Goal: Navigation & Orientation: Find specific page/section

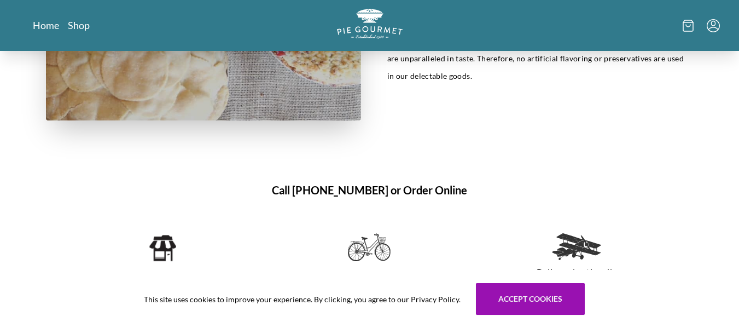
scroll to position [581, 0]
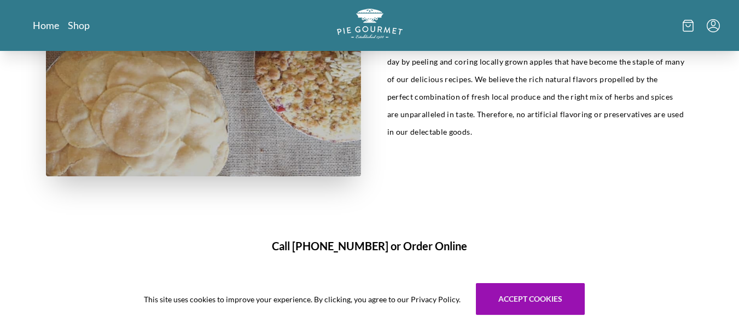
click at [687, 25] on icon at bounding box center [687, 26] width 11 height 12
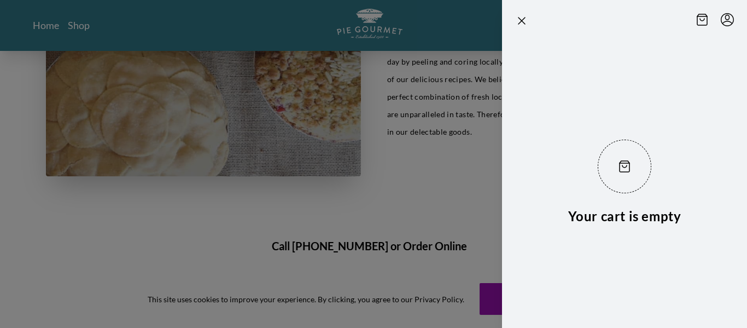
click at [351, 138] on div at bounding box center [373, 164] width 747 height 328
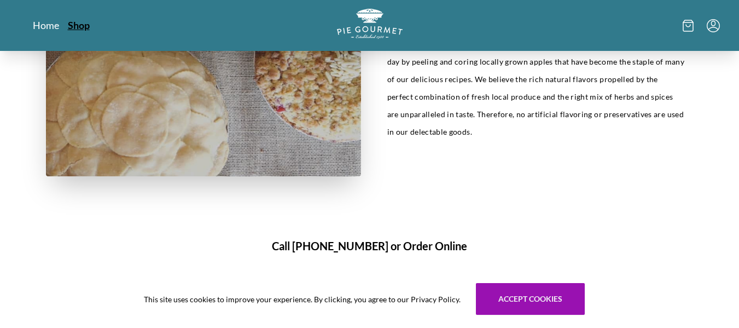
click at [83, 29] on link "Shop" at bounding box center [79, 25] width 22 height 13
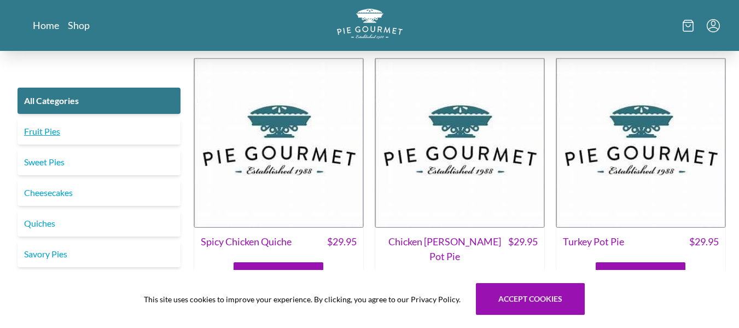
click at [47, 132] on link "Fruit Pies" at bounding box center [98, 131] width 163 height 26
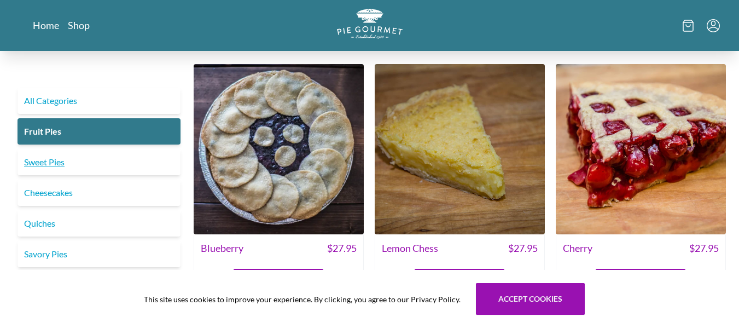
click at [40, 165] on link "Sweet Pies" at bounding box center [98, 162] width 163 height 26
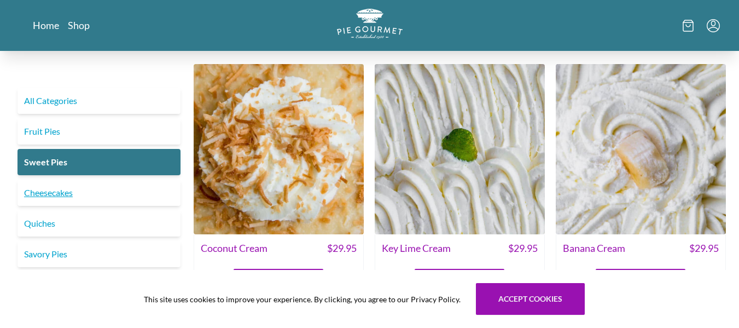
click at [33, 194] on link "Cheesecakes" at bounding box center [98, 192] width 163 height 26
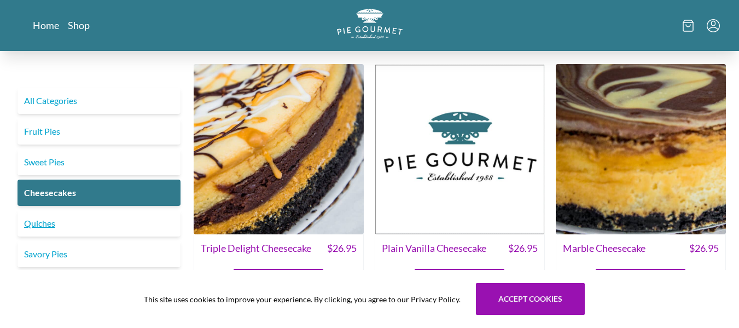
click at [44, 224] on link "Quiches" at bounding box center [98, 223] width 163 height 26
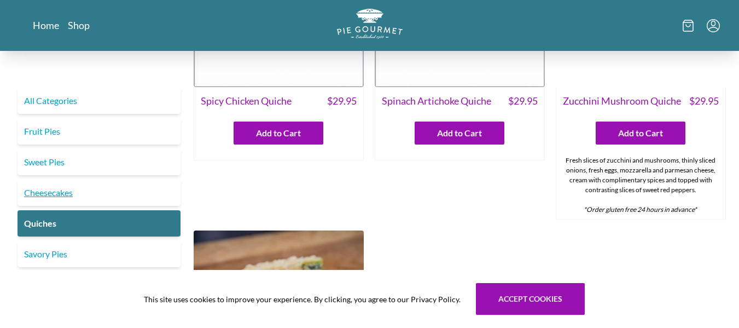
scroll to position [164, 0]
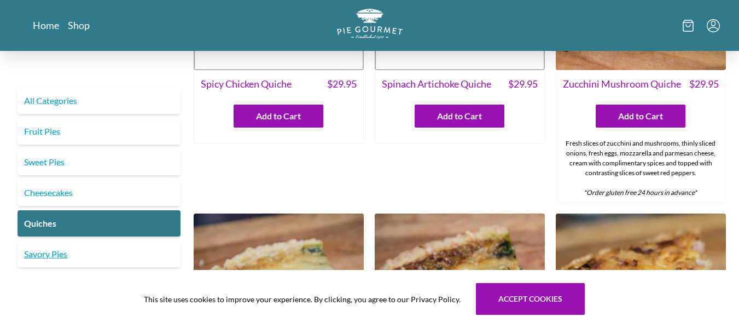
click at [52, 253] on link "Savory Pies" at bounding box center [98, 254] width 163 height 26
